Goal: Information Seeking & Learning: Learn about a topic

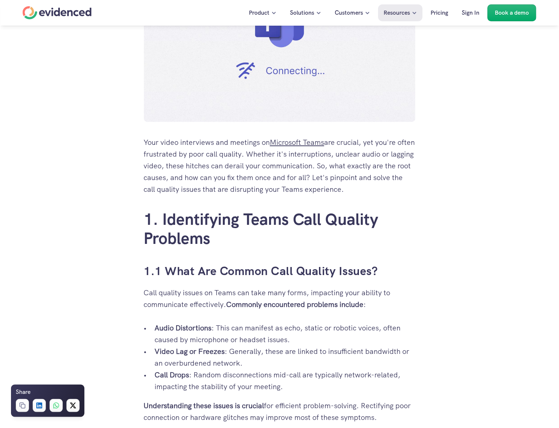
scroll to position [458, 0]
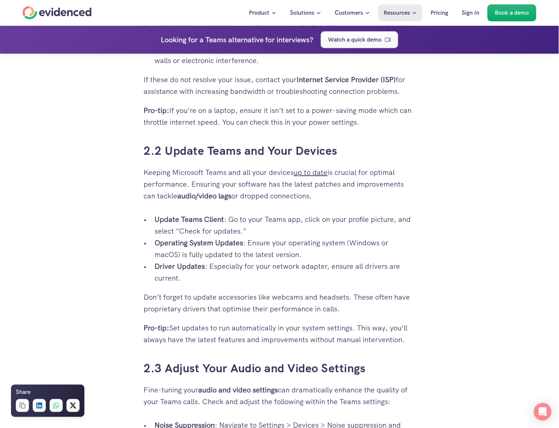
scroll to position [1284, 0]
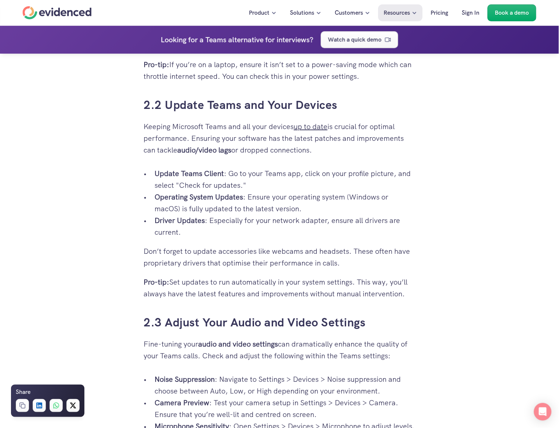
click at [508, 229] on div "Your video interviews and meetings on Microsoft Teams are crucial, yet you're o…" at bounding box center [279, 383] width 559 height 2947
drag, startPoint x: 543, startPoint y: 70, endPoint x: 497, endPoint y: 10, distance: 76.0
click at [542, 70] on div "Your video interviews and meetings on Microsoft Teams are crucial, yet you're o…" at bounding box center [279, 383] width 559 height 2947
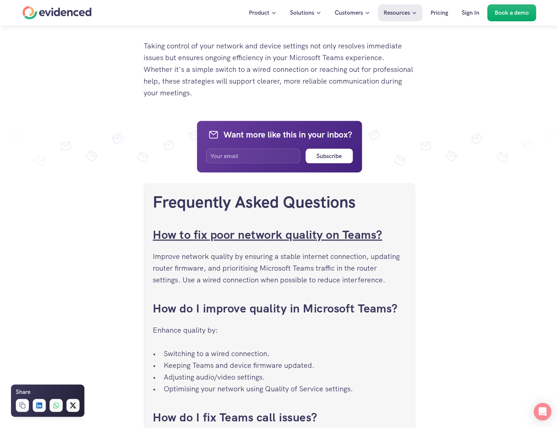
scroll to position [2751, 0]
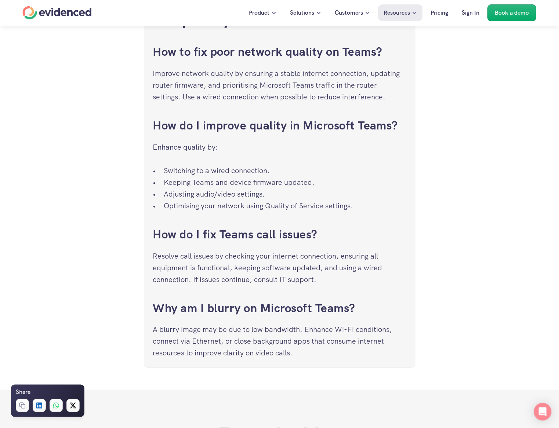
drag, startPoint x: 188, startPoint y: 184, endPoint x: 326, endPoint y: 184, distance: 138.3
click at [326, 184] on p "Keeping Teams and device firmware updated." at bounding box center [285, 182] width 242 height 12
drag, startPoint x: 174, startPoint y: 188, endPoint x: 345, endPoint y: 187, distance: 170.6
click at [345, 188] on p "Adjusting audio/video settings." at bounding box center [285, 194] width 242 height 12
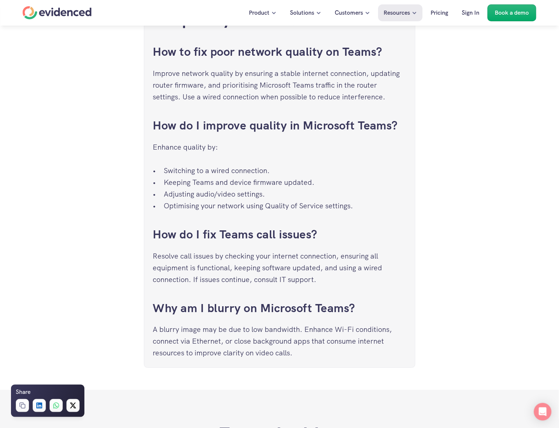
click at [173, 191] on p "Adjusting audio/video settings." at bounding box center [285, 194] width 242 height 12
drag, startPoint x: 164, startPoint y: 197, endPoint x: 334, endPoint y: 198, distance: 170.2
click at [334, 198] on p "Adjusting audio/video settings." at bounding box center [285, 194] width 242 height 12
drag, startPoint x: 193, startPoint y: 204, endPoint x: 385, endPoint y: 204, distance: 192.2
click at [385, 204] on p "Optimising your network using Quality of Service settings." at bounding box center [285, 206] width 242 height 12
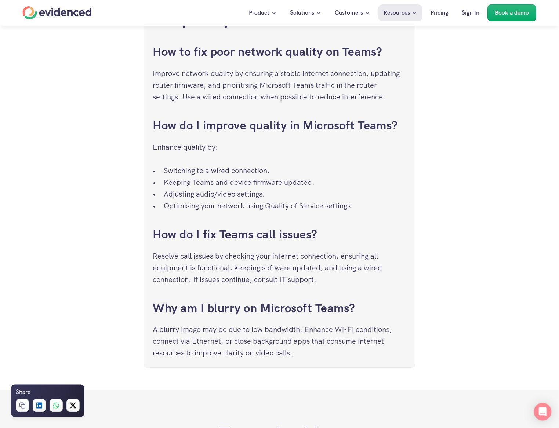
click at [370, 206] on p "Optimising your network using Quality of Service settings." at bounding box center [285, 206] width 242 height 12
